Goal: Transaction & Acquisition: Book appointment/travel/reservation

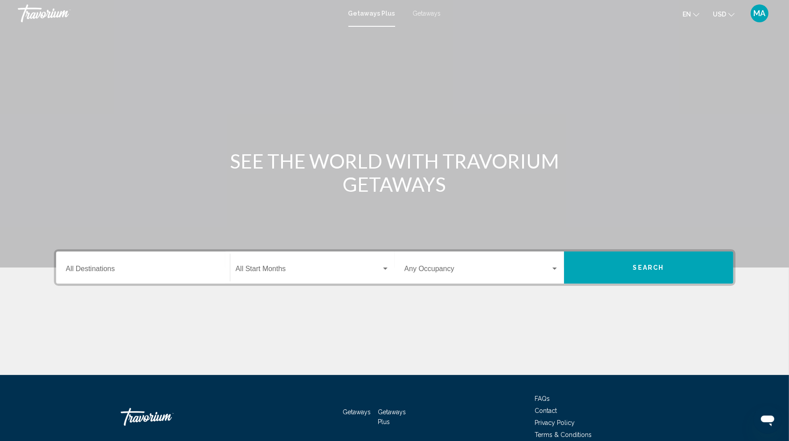
click at [106, 266] on div "Destination All Destinations" at bounding box center [143, 268] width 154 height 28
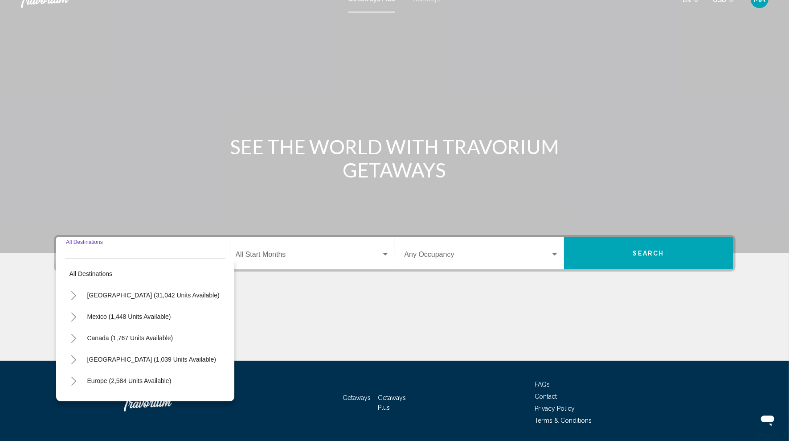
scroll to position [43, 0]
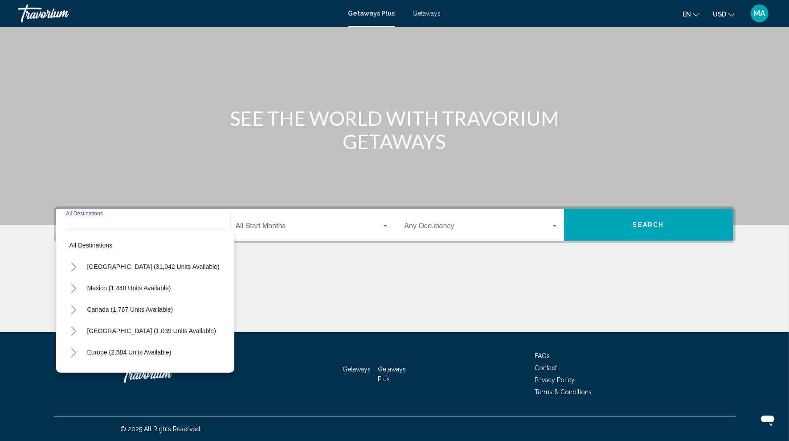
click at [78, 266] on button "Toggle United States (31,042 units available)" at bounding box center [74, 267] width 18 height 18
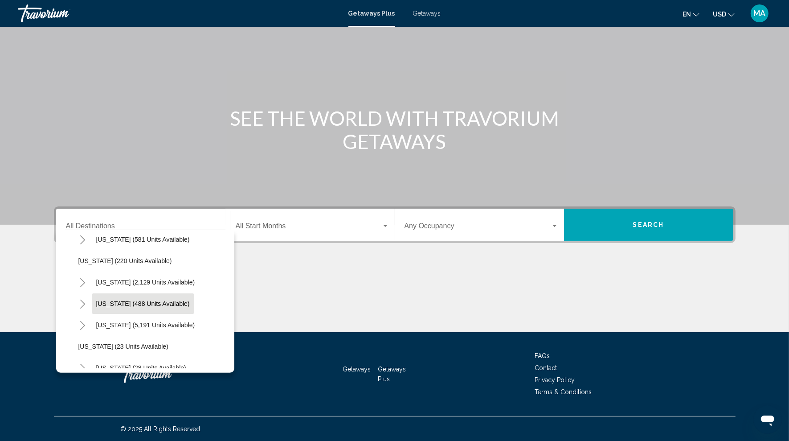
scroll to position [66, 0]
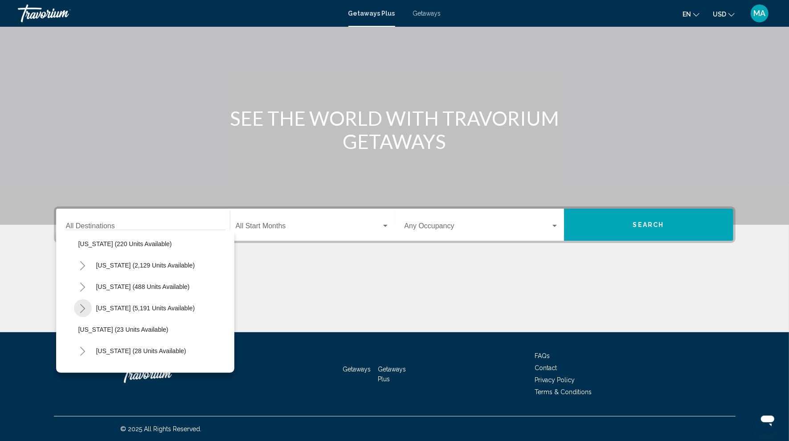
click at [84, 308] on icon "Toggle Florida (5,191 units available)" at bounding box center [82, 308] width 5 height 9
click at [119, 326] on span "[GEOGRAPHIC_DATA] (7,393 units available)" at bounding box center [151, 329] width 129 height 7
type input "**********"
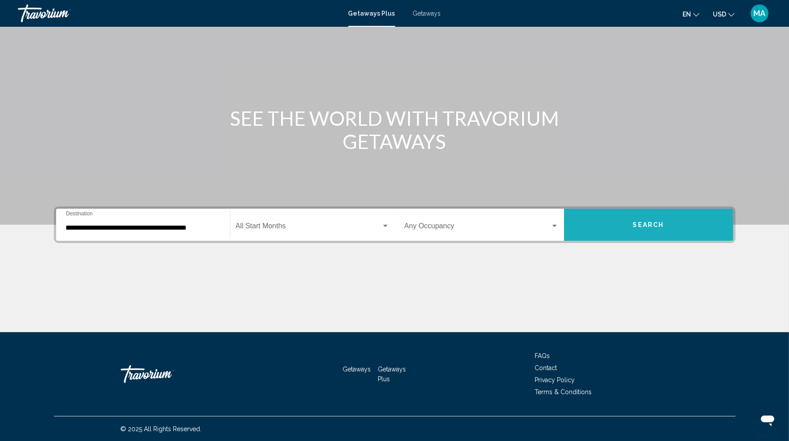
click at [619, 222] on button "Search" at bounding box center [648, 225] width 169 height 32
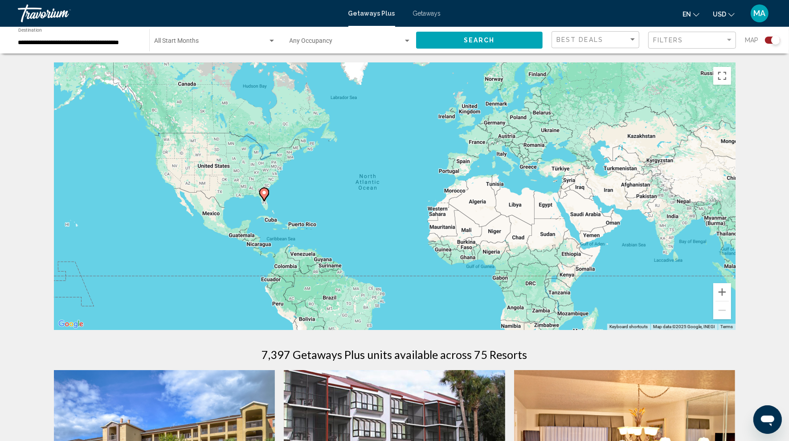
click at [773, 39] on div "Search widget" at bounding box center [775, 40] width 9 height 9
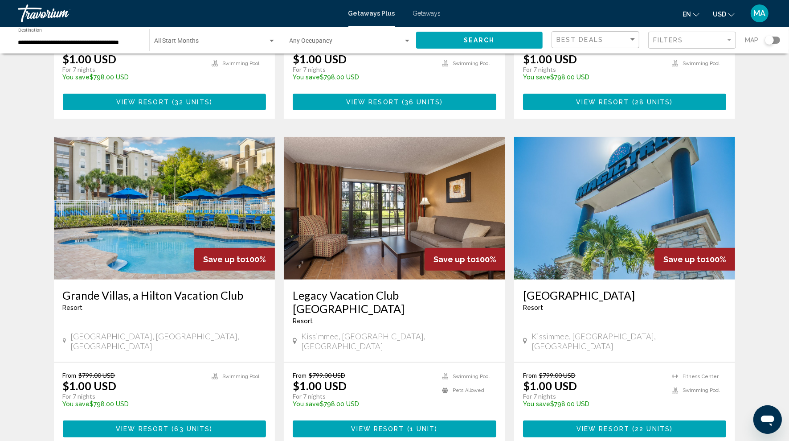
scroll to position [274, 0]
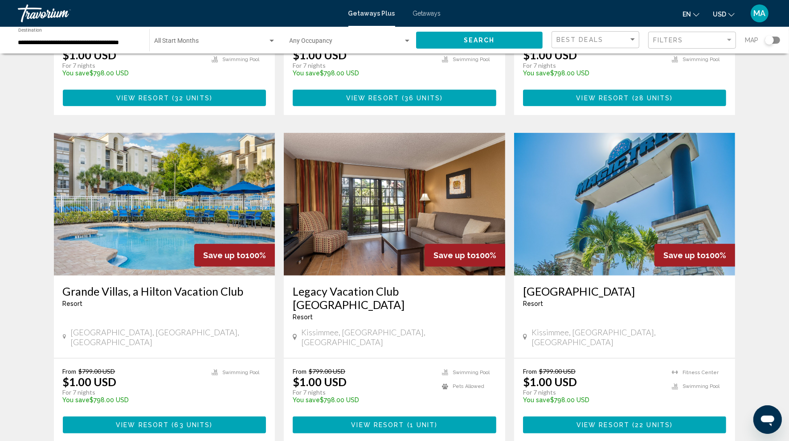
click at [182, 422] on span "63 units" at bounding box center [193, 425] width 36 height 7
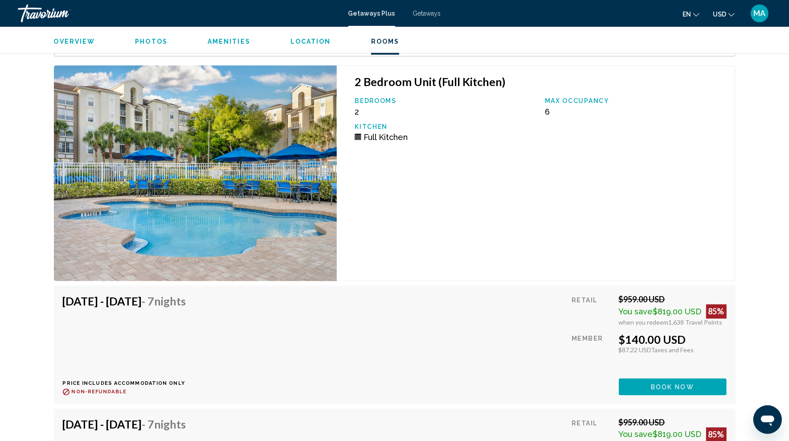
scroll to position [1308, 0]
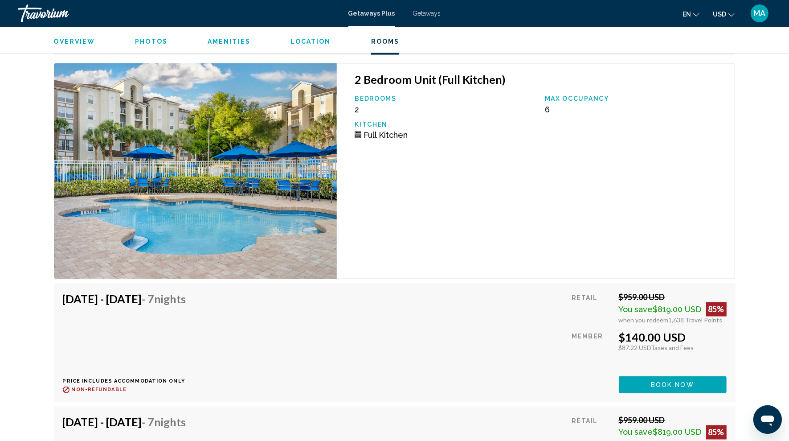
drag, startPoint x: 614, startPoint y: 336, endPoint x: 709, endPoint y: 334, distance: 94.9
click at [709, 334] on div "Retail $959.00 USD You save $819.00 USD 85% when you redeem 1,638 Travel Points…" at bounding box center [649, 342] width 155 height 100
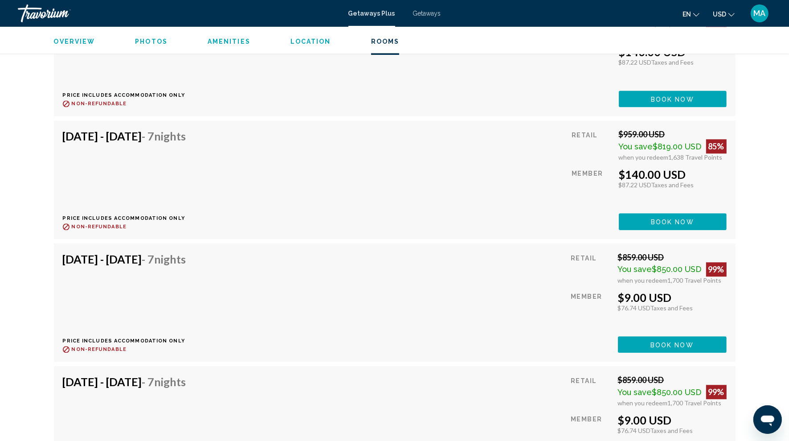
scroll to position [1862, 0]
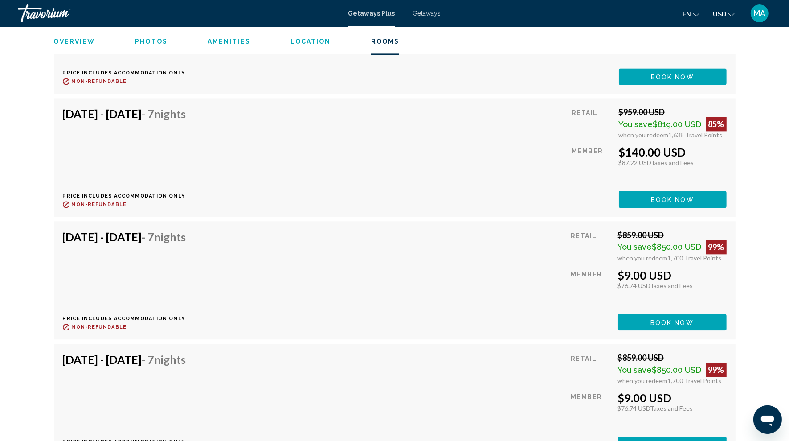
drag, startPoint x: 623, startPoint y: 273, endPoint x: 725, endPoint y: 278, distance: 102.2
click at [725, 278] on div "$9.00 USD" at bounding box center [672, 274] width 109 height 13
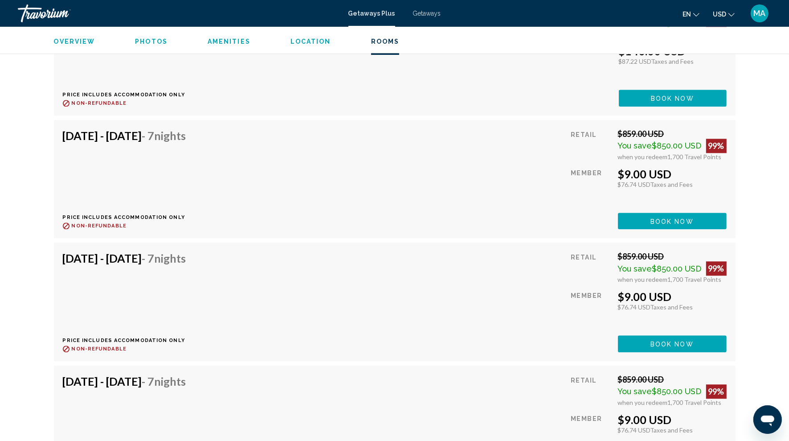
scroll to position [1749, 0]
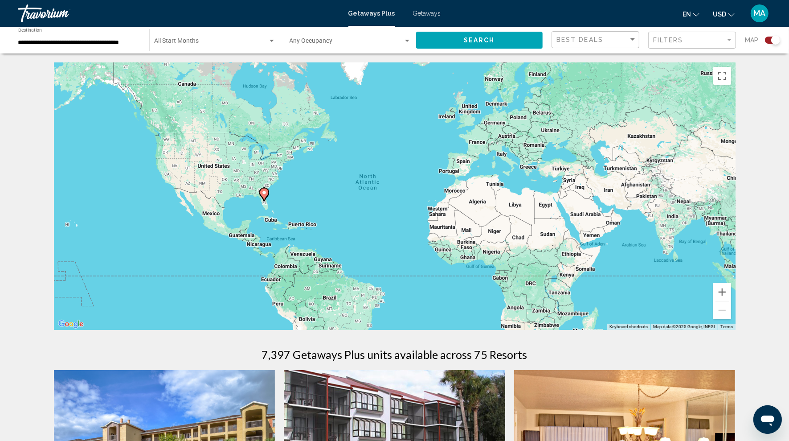
click at [772, 41] on div "Search widget" at bounding box center [775, 40] width 9 height 9
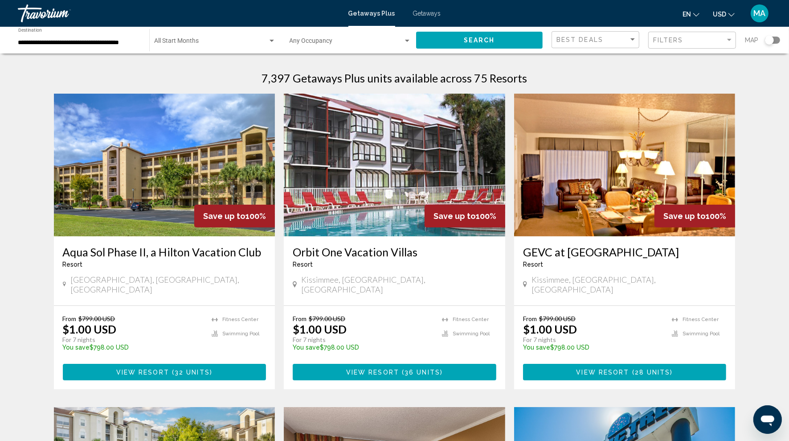
click at [428, 14] on span "Getaways" at bounding box center [427, 13] width 28 height 7
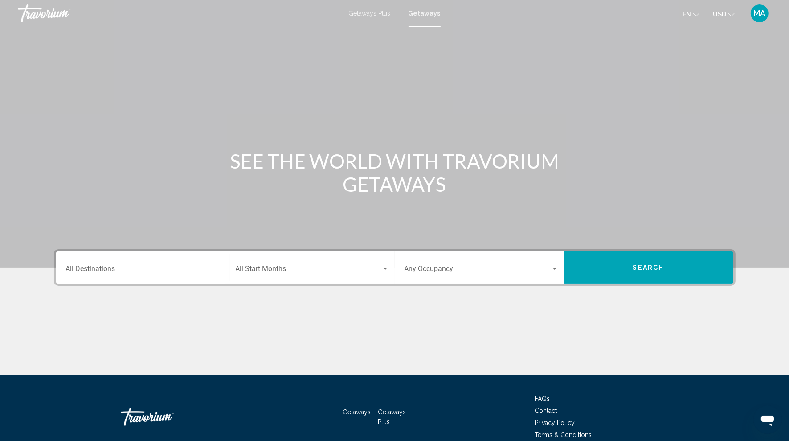
click at [159, 276] on div "Destination All Destinations" at bounding box center [143, 268] width 154 height 28
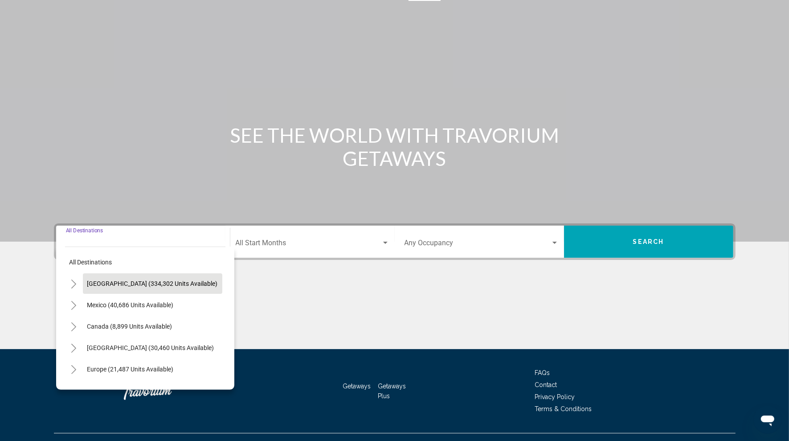
scroll to position [43, 0]
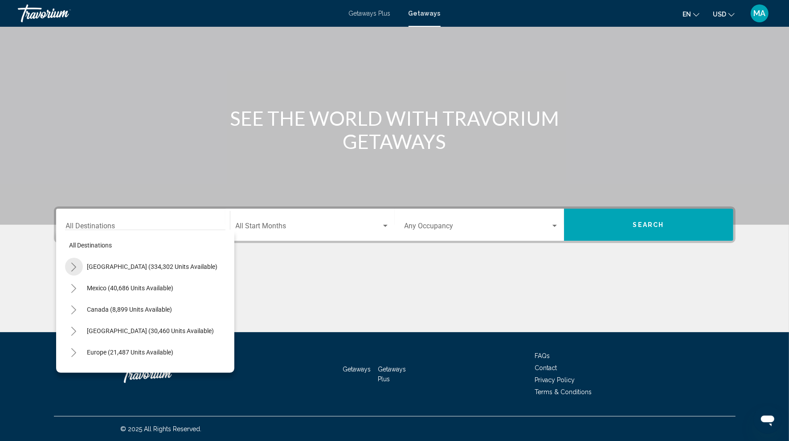
click at [74, 269] on icon "Toggle United States (334,302 units available)" at bounding box center [73, 266] width 7 height 9
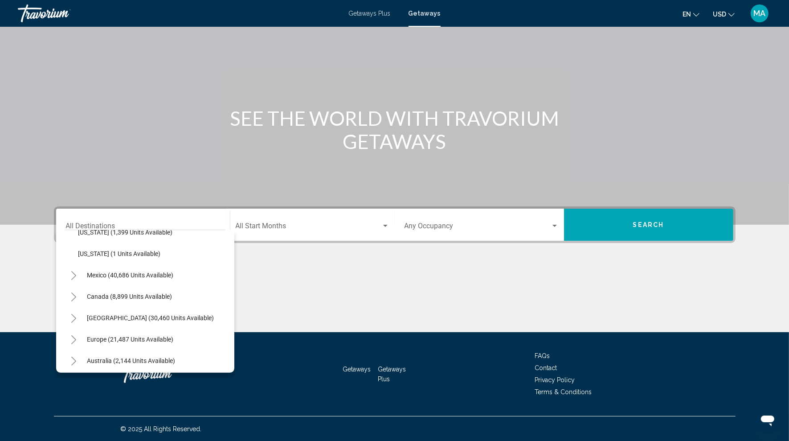
scroll to position [1007, 0]
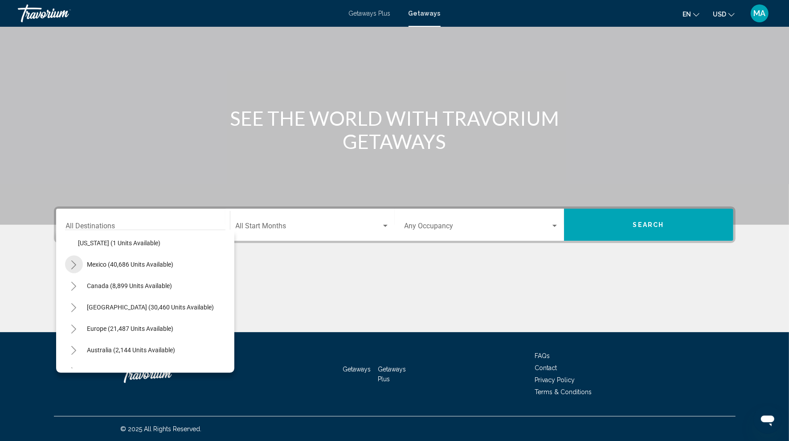
click at [75, 262] on icon "Toggle Mexico (40,686 units available)" at bounding box center [73, 264] width 7 height 9
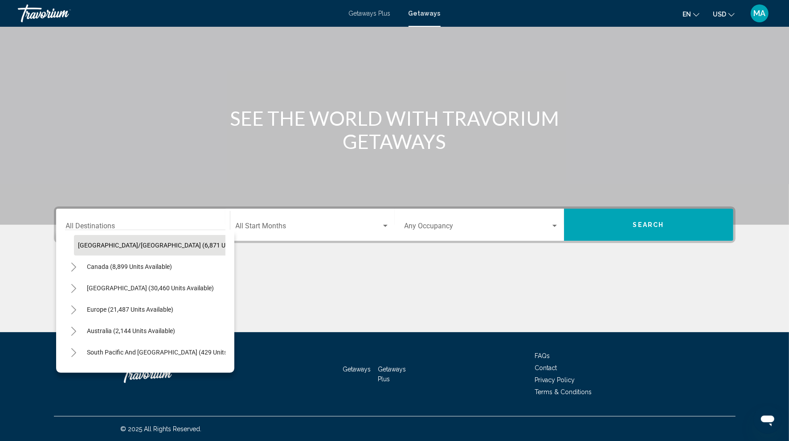
scroll to position [1259, 0]
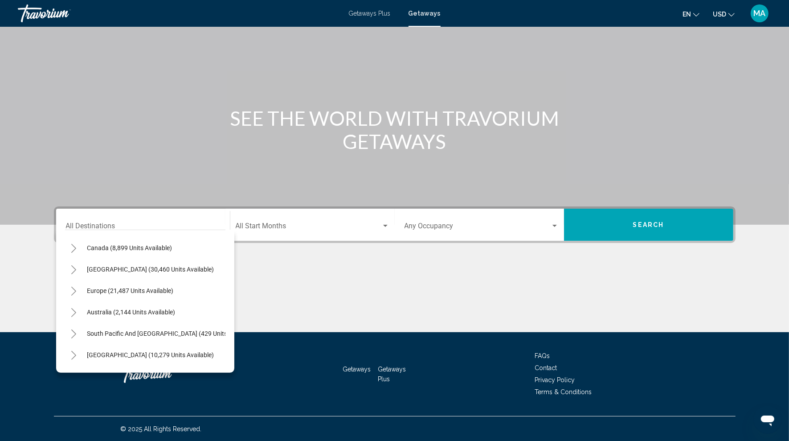
click at [353, 295] on div "Main content" at bounding box center [395, 298] width 682 height 67
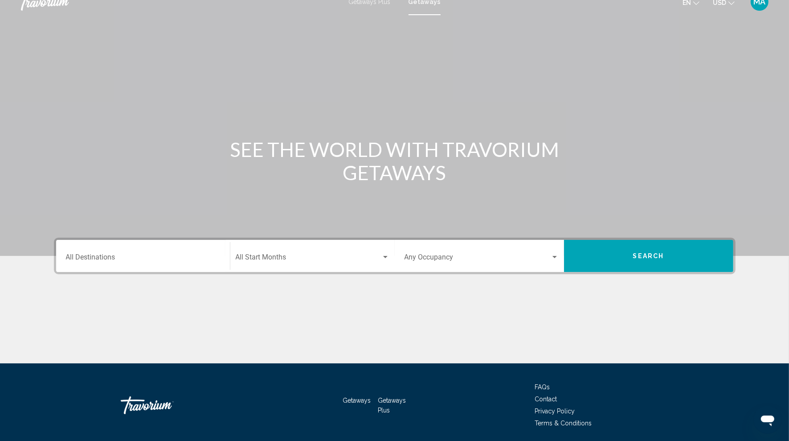
scroll to position [0, 0]
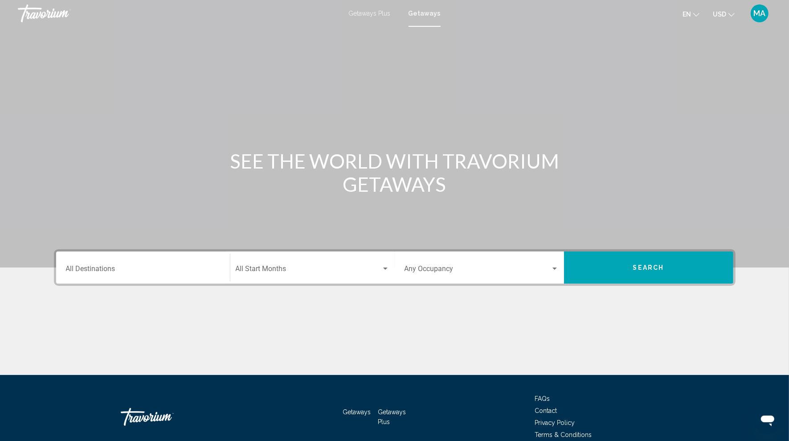
click at [120, 270] on input "Destination All Destinations" at bounding box center [143, 270] width 154 height 8
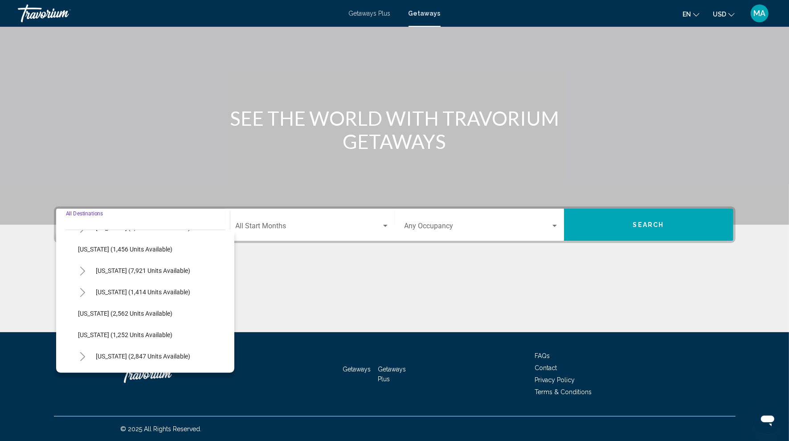
scroll to position [539, 0]
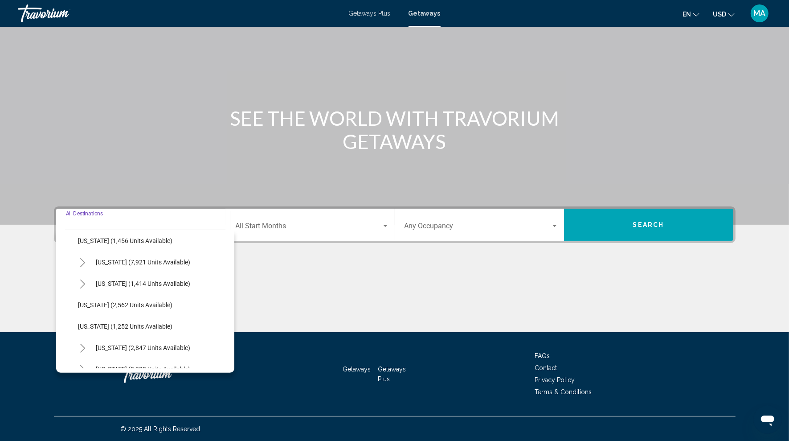
click at [87, 262] on button "Toggle Nevada (7,921 units available)" at bounding box center [83, 262] width 18 height 18
click at [121, 283] on span "[GEOGRAPHIC_DATA] (5,884 units available)" at bounding box center [148, 283] width 123 height 7
type input "**********"
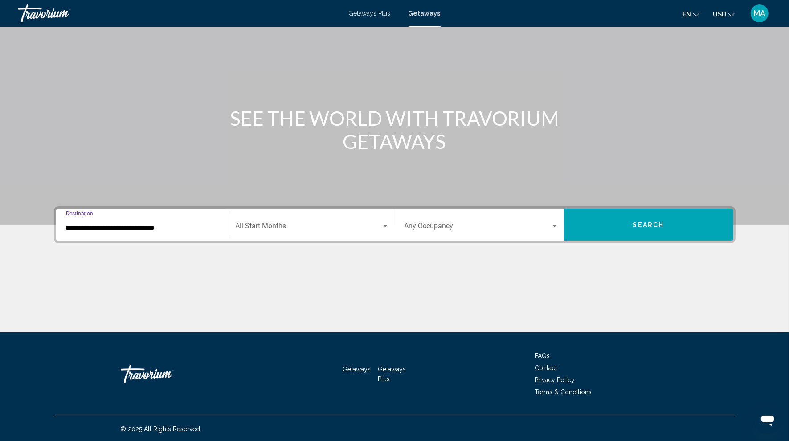
click at [282, 224] on span "Search widget" at bounding box center [309, 228] width 146 height 8
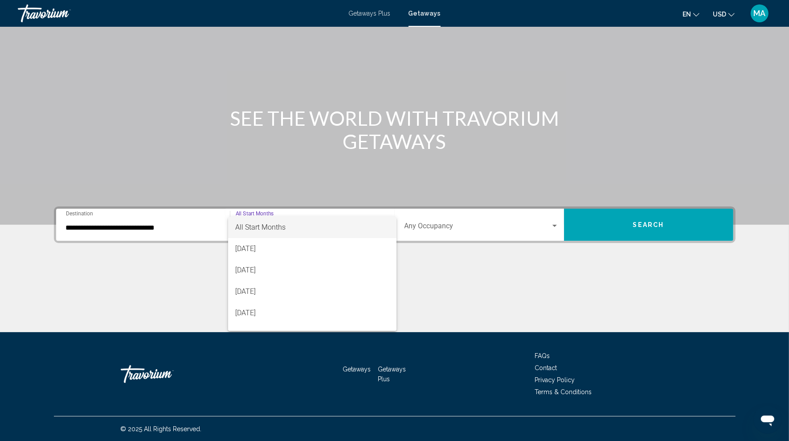
click at [262, 228] on span "All Start Months" at bounding box center [260, 227] width 50 height 8
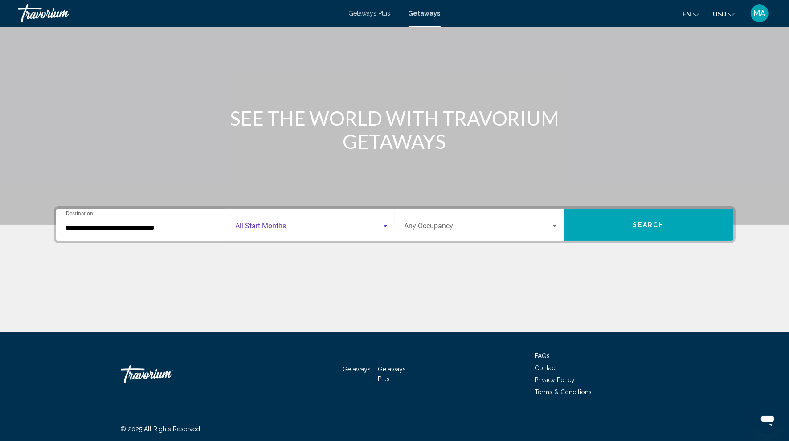
click at [577, 225] on button "Search" at bounding box center [648, 225] width 169 height 32
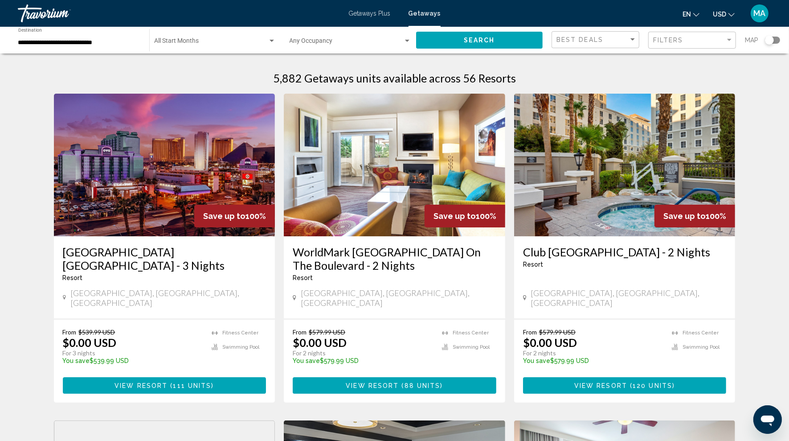
click at [69, 41] on input "**********" at bounding box center [79, 42] width 122 height 7
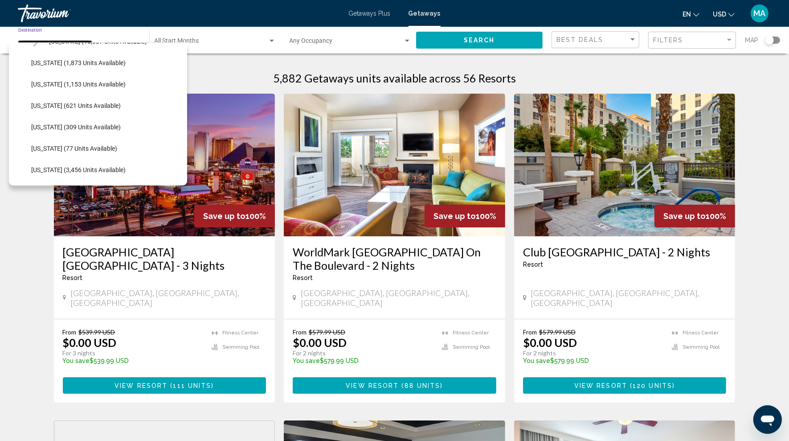
scroll to position [168, 0]
click at [39, 85] on button "Toggle Florida (83,981 units available)" at bounding box center [36, 82] width 18 height 18
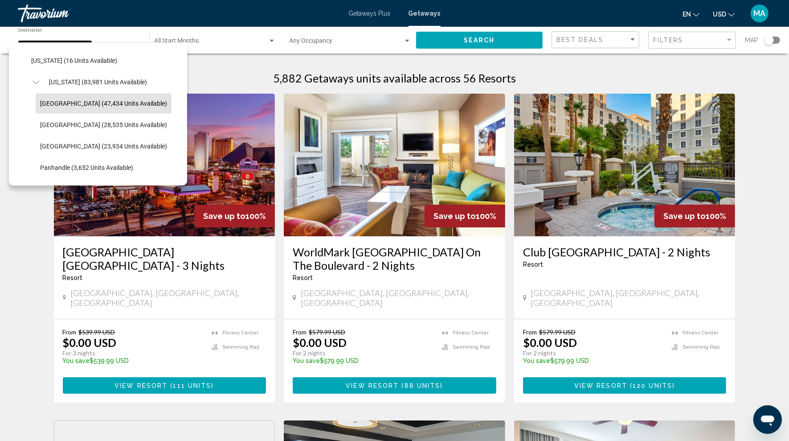
click at [74, 101] on span "[GEOGRAPHIC_DATA] (47,434 units available)" at bounding box center [103, 103] width 127 height 7
type input "**********"
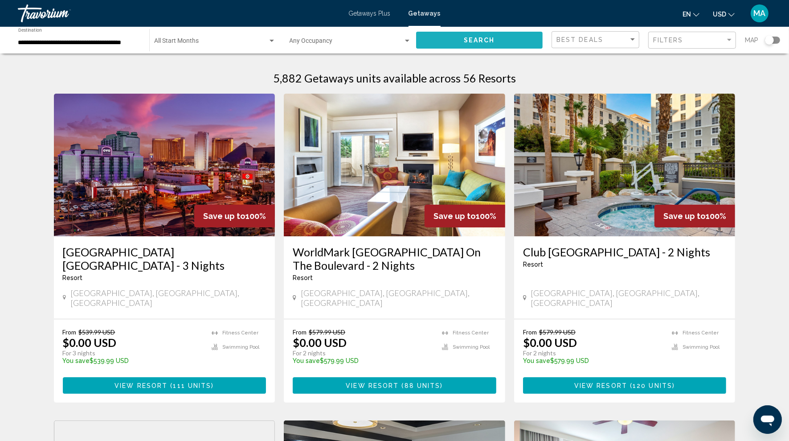
click at [474, 39] on span "Search" at bounding box center [479, 40] width 31 height 7
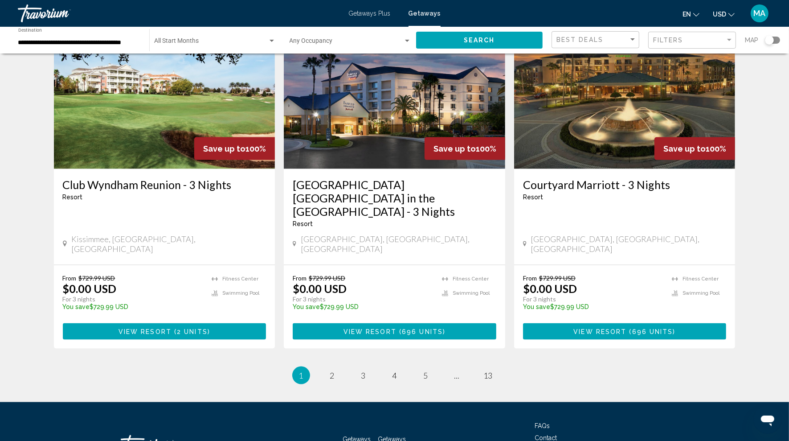
scroll to position [1048, 0]
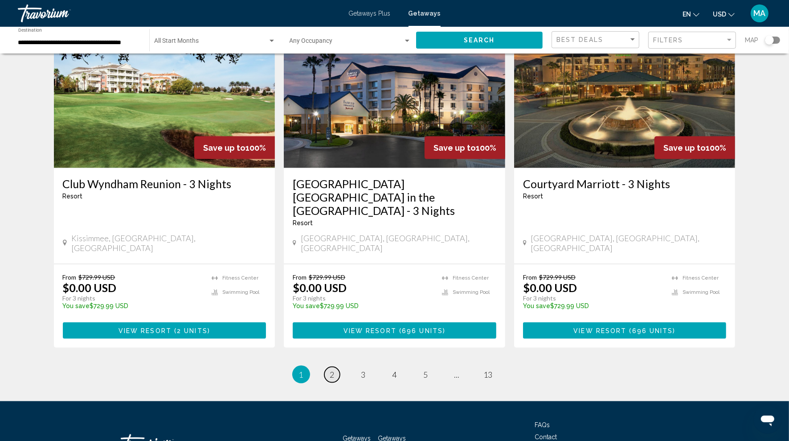
click at [335, 367] on link "page 2" at bounding box center [332, 375] width 16 height 16
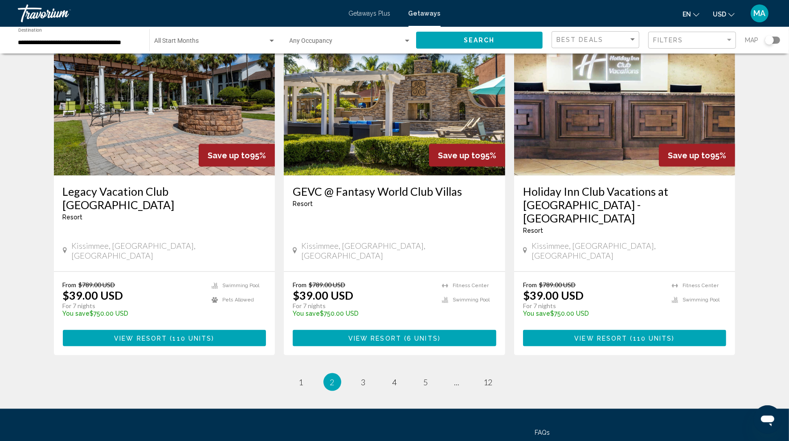
scroll to position [1047, 0]
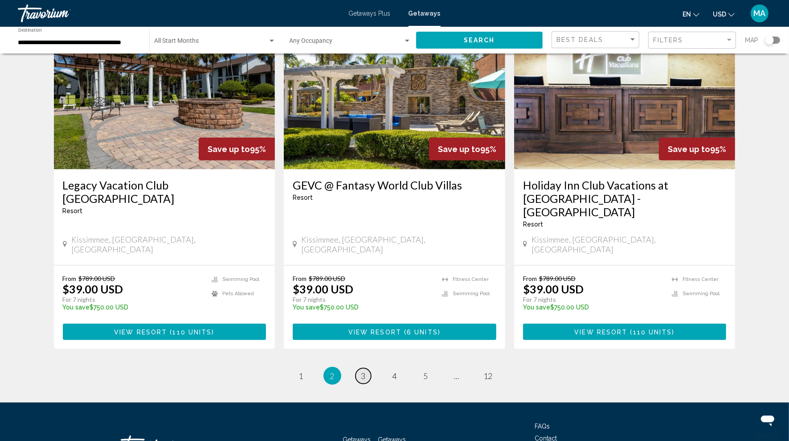
click at [366, 368] on link "page 3" at bounding box center [364, 376] width 16 height 16
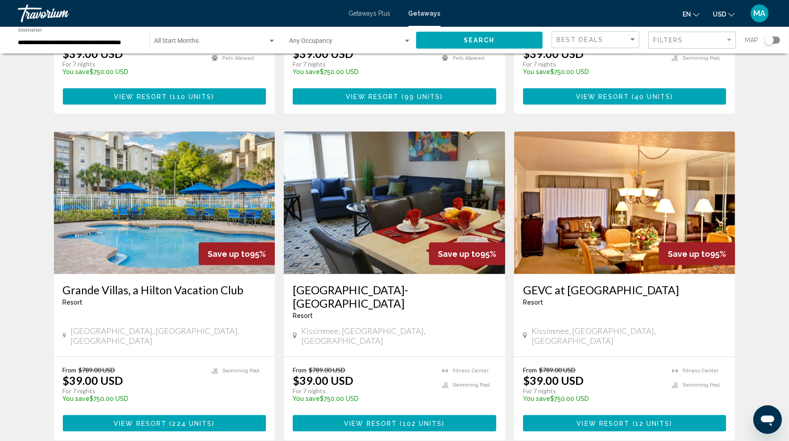
scroll to position [946, 0]
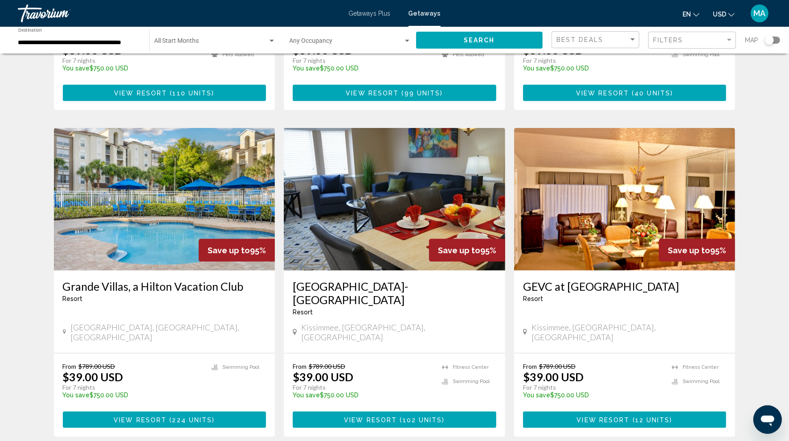
click at [396, 416] on span "View Resort" at bounding box center [370, 419] width 53 height 7
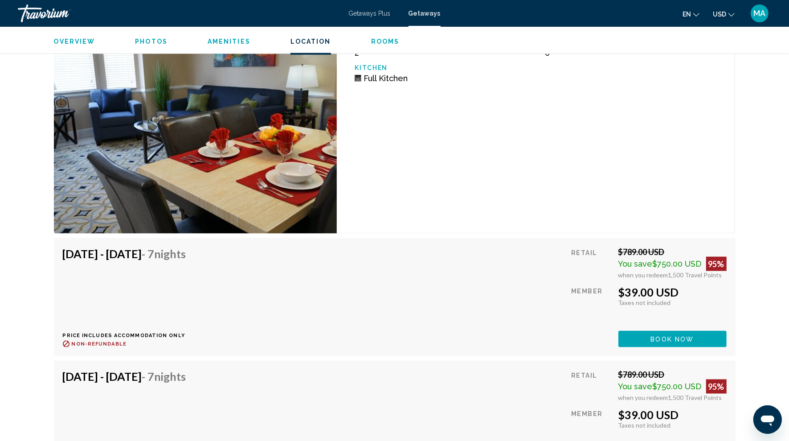
scroll to position [4133, 0]
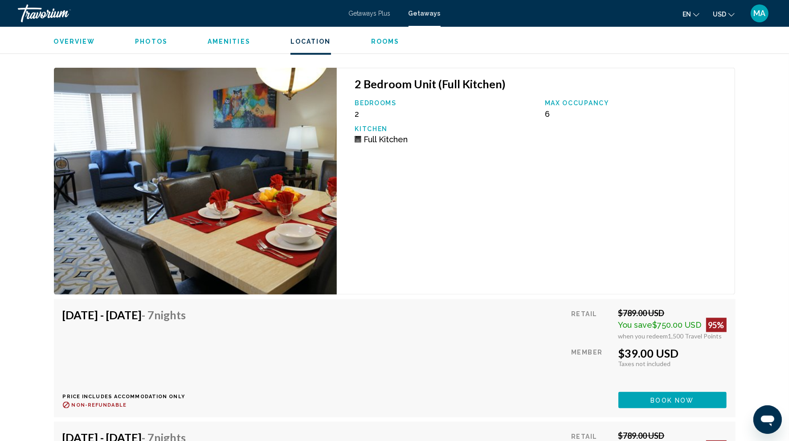
drag, startPoint x: 621, startPoint y: 334, endPoint x: 702, endPoint y: 336, distance: 81.1
drag, startPoint x: 617, startPoint y: 323, endPoint x: 692, endPoint y: 337, distance: 76.7
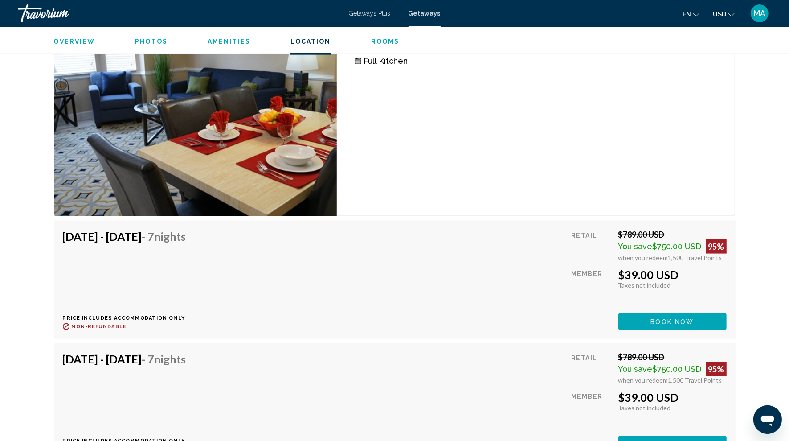
scroll to position [4231, 0]
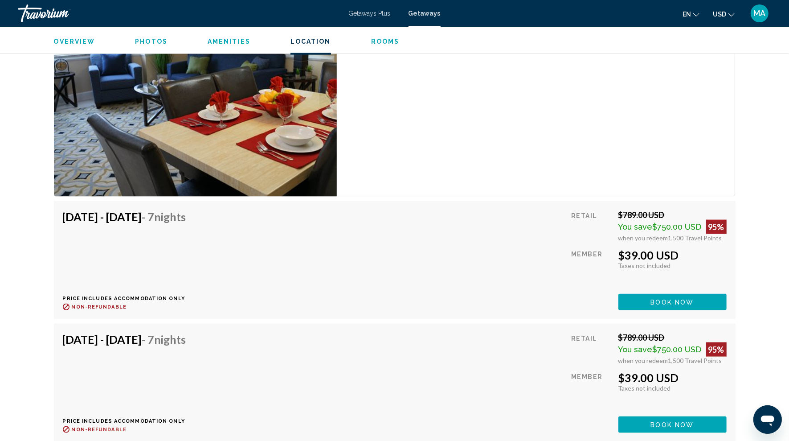
drag, startPoint x: 617, startPoint y: 201, endPoint x: 682, endPoint y: 200, distance: 65.1
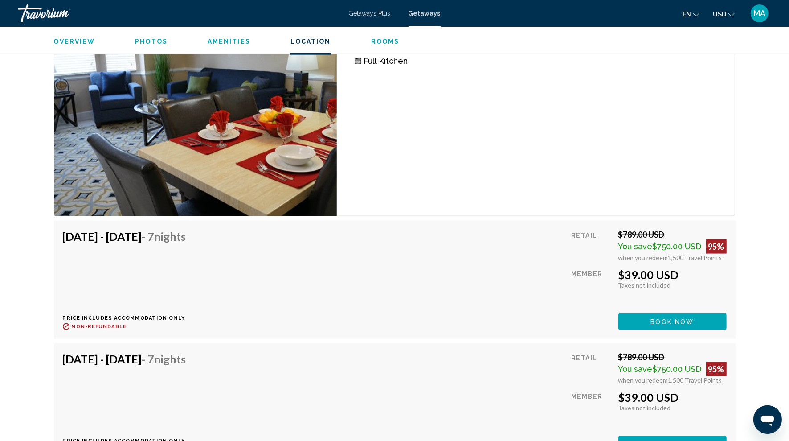
scroll to position [4068, 0]
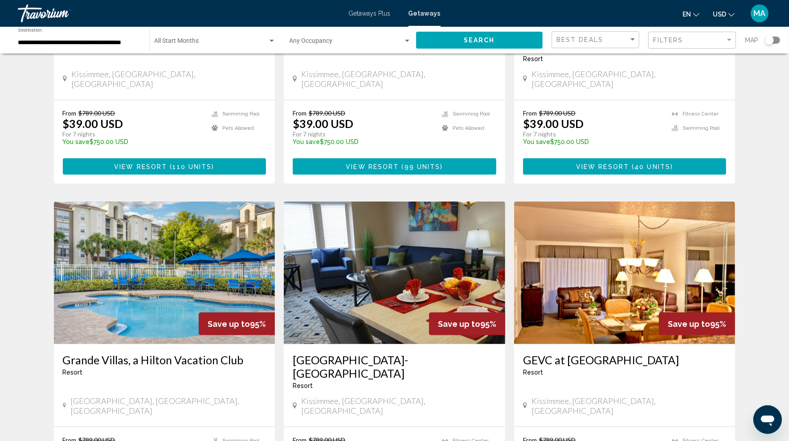
scroll to position [921, 0]
